Goal: Information Seeking & Learning: Find specific fact

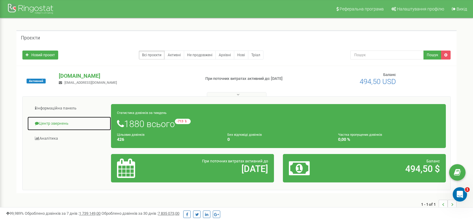
click at [61, 122] on link "Центр звернень" at bounding box center [69, 123] width 84 height 15
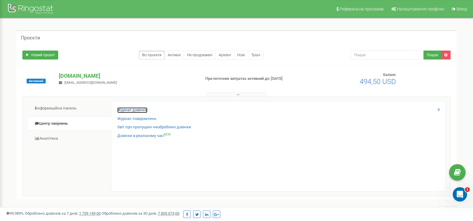
click at [144, 110] on link "Журнал дзвінків" at bounding box center [132, 110] width 30 height 6
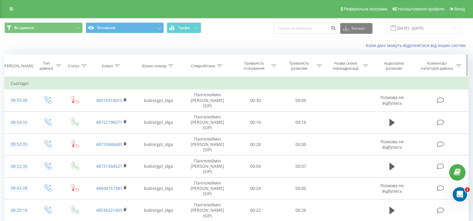
click at [117, 65] on icon at bounding box center [117, 65] width 5 height 3
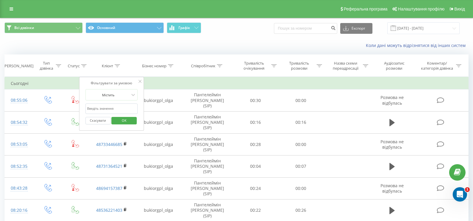
click at [101, 109] on input "text" at bounding box center [111, 108] width 53 height 10
paste input "48 51 655 56 16"
click at [90, 107] on input "48 51 655 56 16" at bounding box center [111, 108] width 53 height 10
click at [94, 108] on input "4851 655 56 16" at bounding box center [111, 108] width 53 height 10
click at [100, 107] on input "4851655 56 16" at bounding box center [111, 108] width 53 height 10
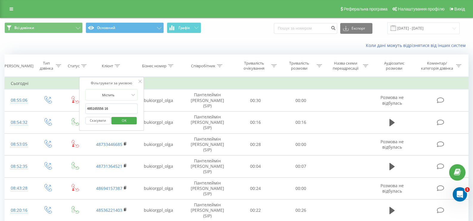
click at [104, 108] on input "485165556 16" at bounding box center [111, 108] width 53 height 10
click at [121, 121] on span "OK" at bounding box center [124, 120] width 17 height 9
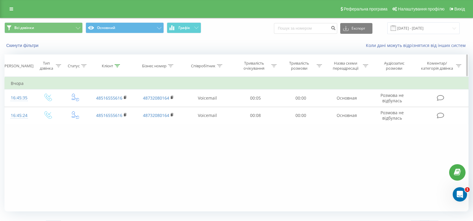
click at [116, 65] on icon at bounding box center [117, 65] width 5 height 3
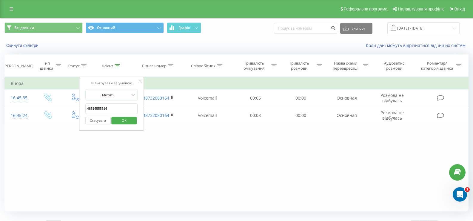
click at [97, 107] on input "48516555616" at bounding box center [111, 108] width 53 height 10
paste input "69 778 63 32"
click at [90, 107] on input "48 69 778 63 32" at bounding box center [111, 108] width 53 height 10
click at [94, 108] on input "4869 778 63 32" at bounding box center [111, 108] width 53 height 10
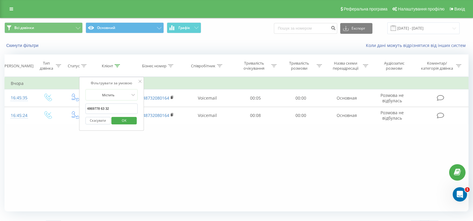
click at [100, 108] on input "4869778 63 32" at bounding box center [111, 108] width 53 height 10
click at [103, 108] on input "486977863 32" at bounding box center [111, 108] width 53 height 10
type input "48697786332"
click at [118, 119] on span "OK" at bounding box center [124, 120] width 17 height 9
